Goal: Task Accomplishment & Management: Complete application form

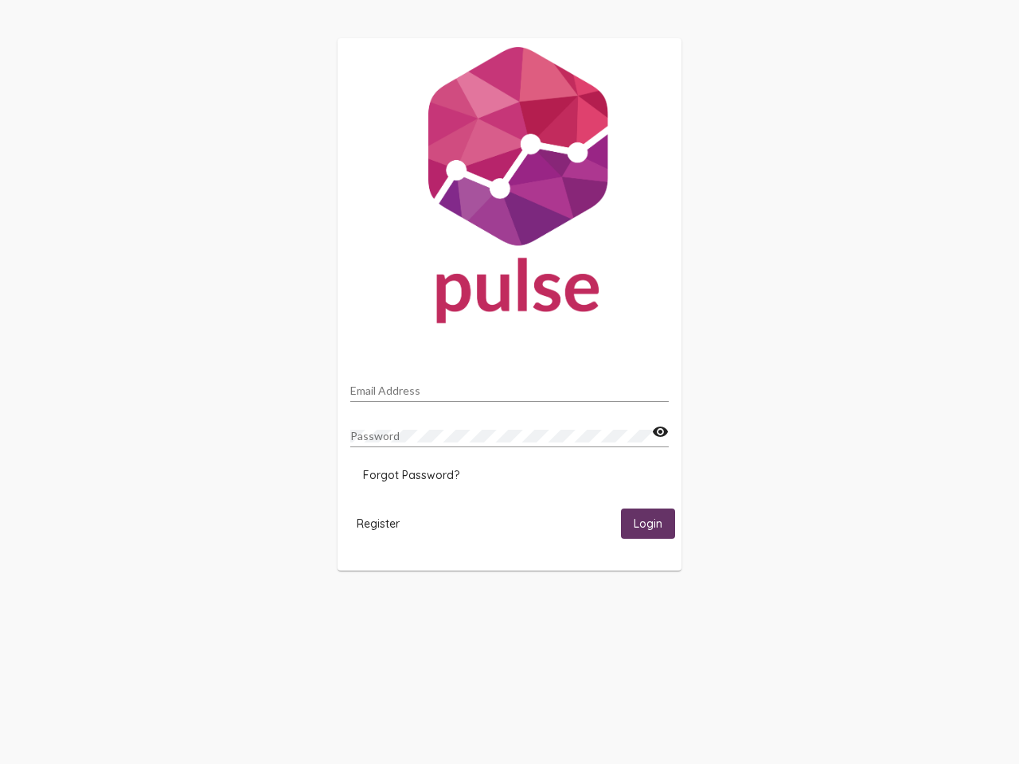
click at [509, 386] on input "Email Address" at bounding box center [509, 390] width 318 height 13
click at [660, 432] on mat-icon "visibility" at bounding box center [660, 432] width 17 height 19
click at [411, 475] on span "Forgot Password?" at bounding box center [411, 475] width 96 height 14
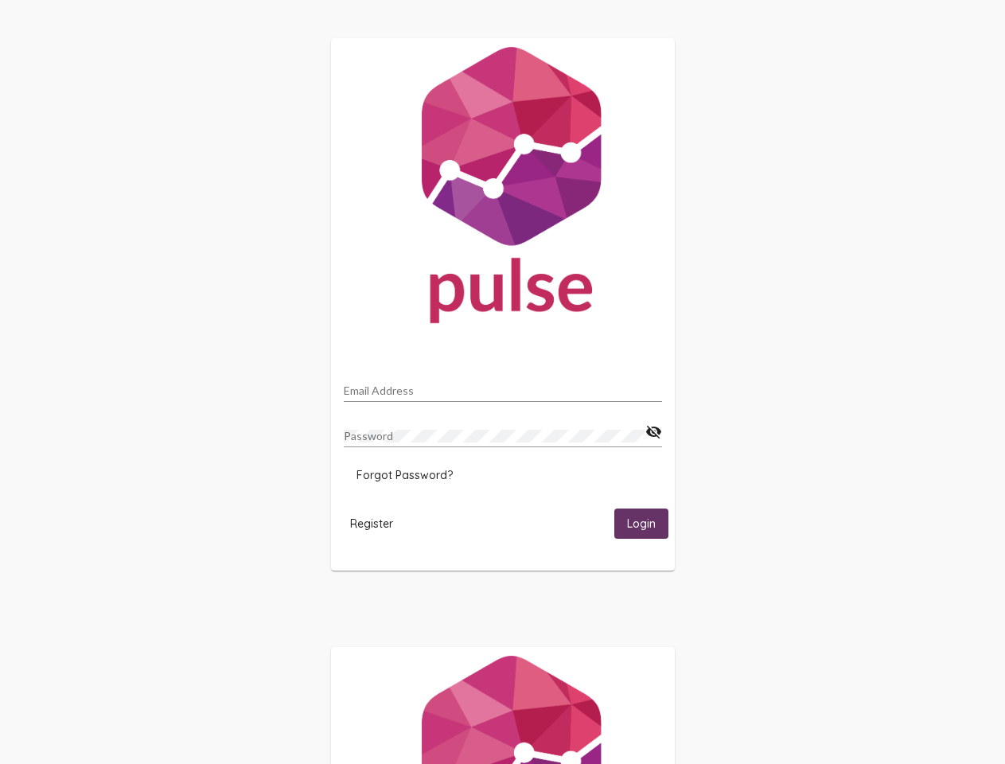
click at [378, 523] on span "Register" at bounding box center [371, 523] width 43 height 14
click at [648, 523] on span "Login" at bounding box center [641, 524] width 29 height 14
